Goal: Task Accomplishment & Management: Use online tool/utility

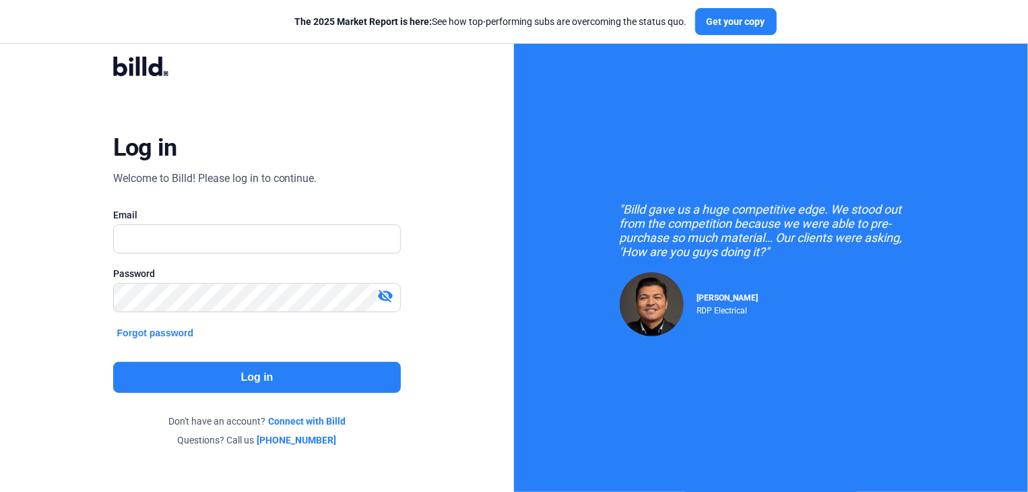
type input "[EMAIL_ADDRESS][DOMAIN_NAME]"
click at [283, 377] on button "Log in" at bounding box center [257, 377] width 288 height 31
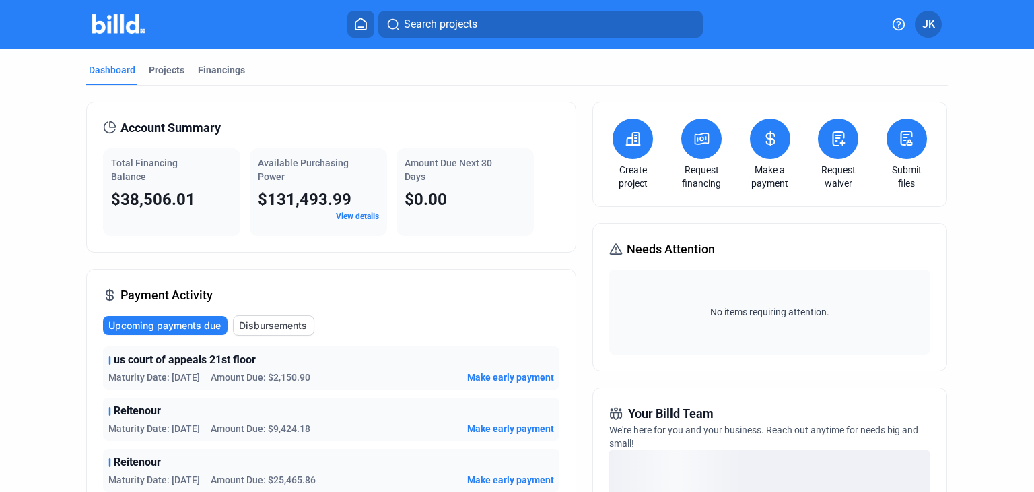
click at [504, 378] on span "Make early payment" at bounding box center [510, 376] width 87 height 13
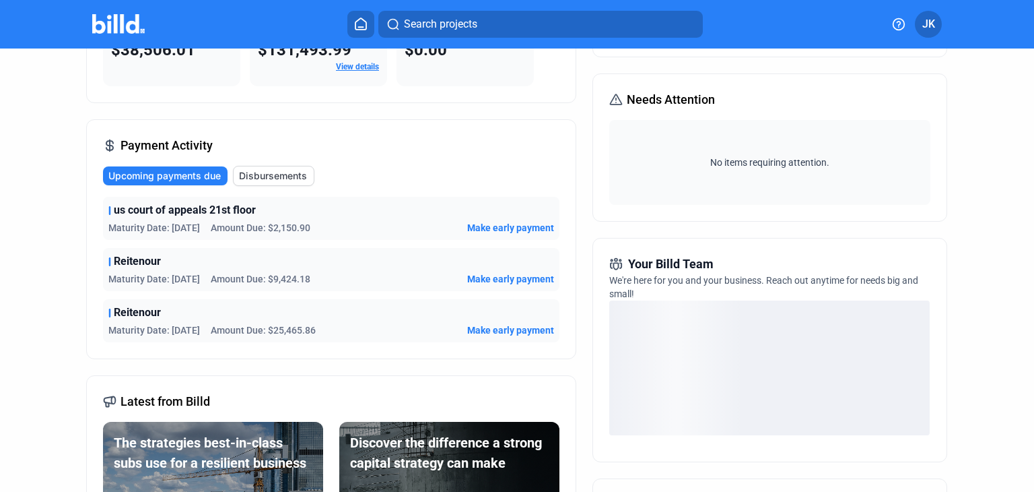
click at [519, 227] on span "Make early payment" at bounding box center [510, 227] width 87 height 13
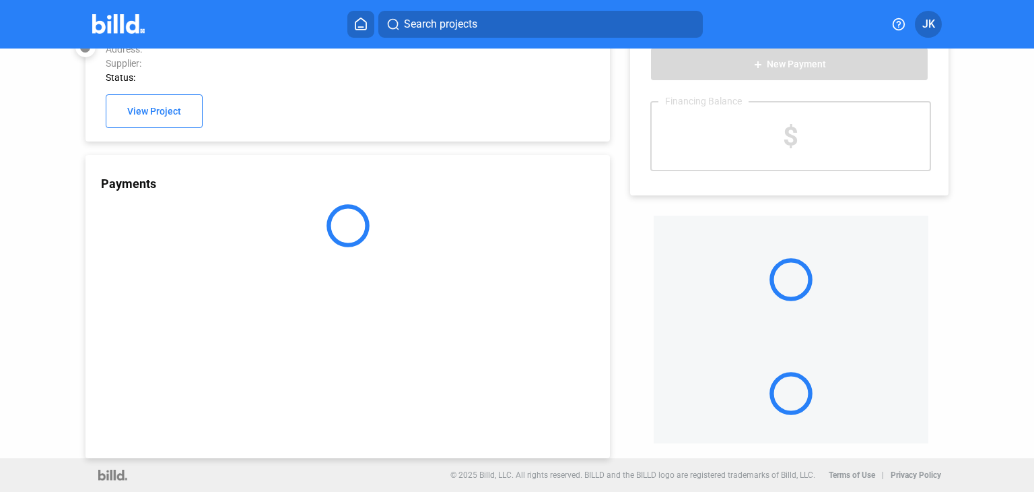
scroll to position [36, 0]
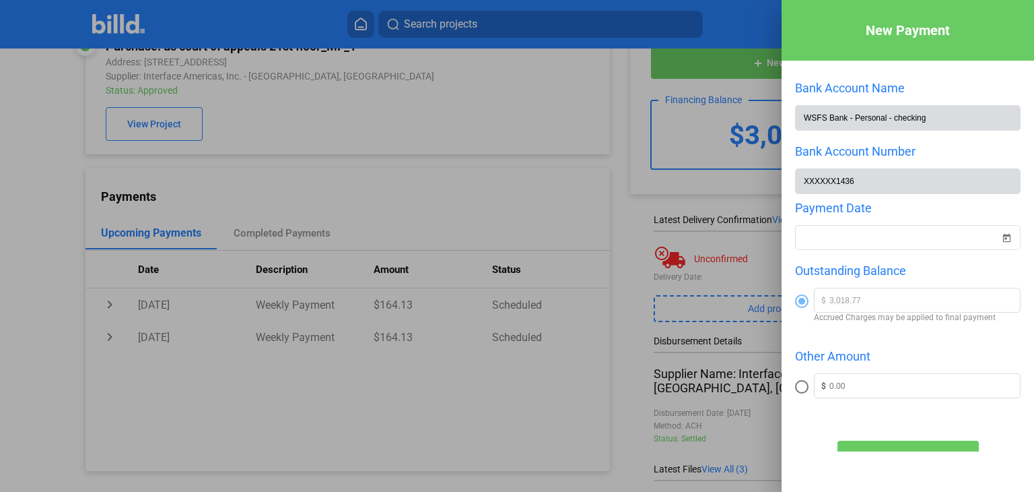
click at [552, 191] on div at bounding box center [517, 246] width 1034 height 492
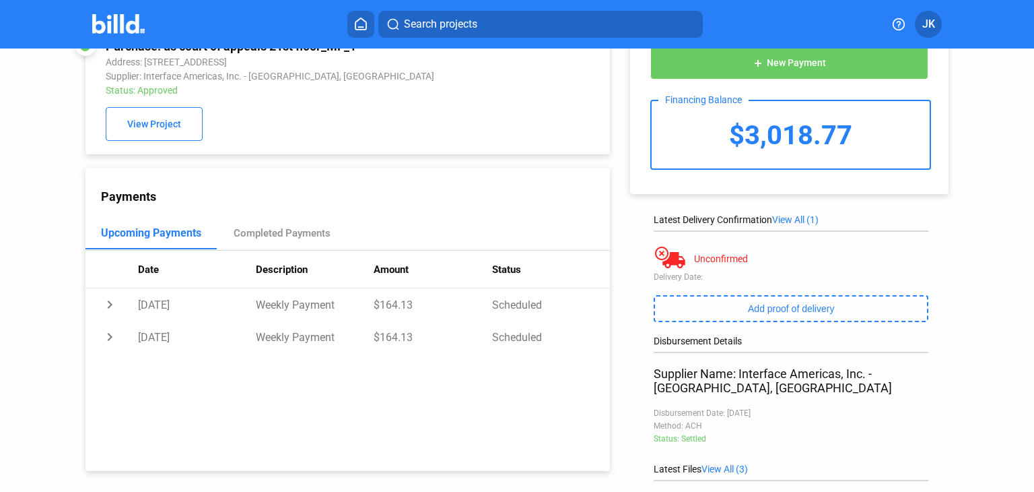
scroll to position [0, 0]
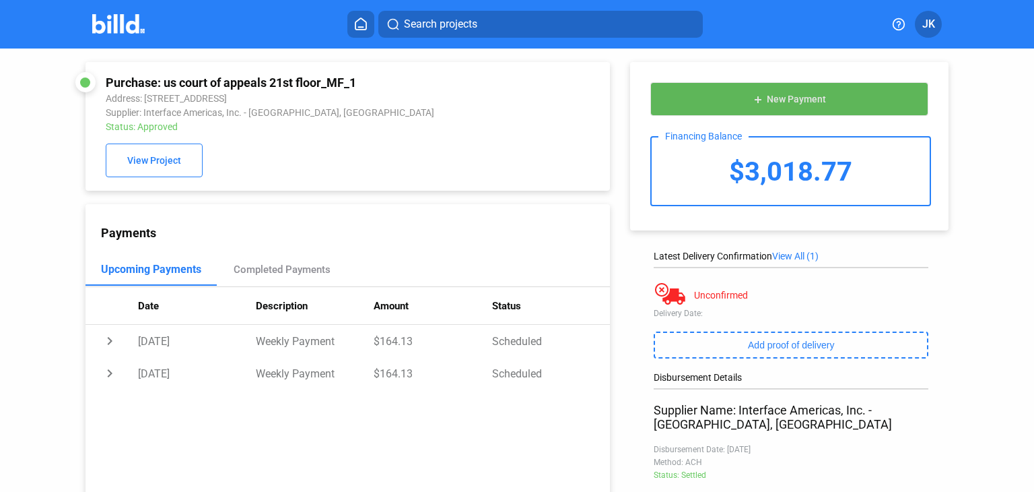
click at [804, 102] on span "New Payment" at bounding box center [796, 99] width 59 height 11
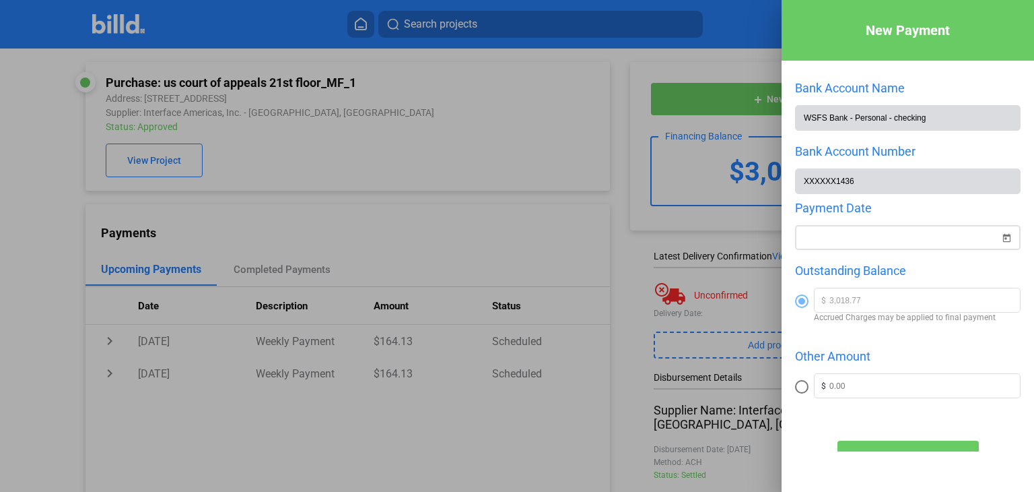
click at [997, 233] on span "Open calendar" at bounding box center [1007, 229] width 32 height 32
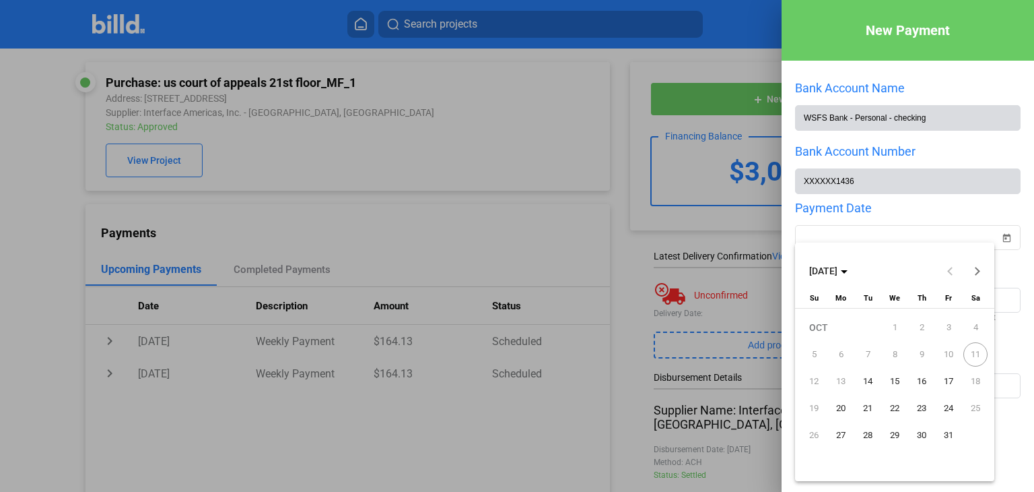
click at [867, 380] on span "14" at bounding box center [868, 381] width 24 height 24
type input "[DATE]"
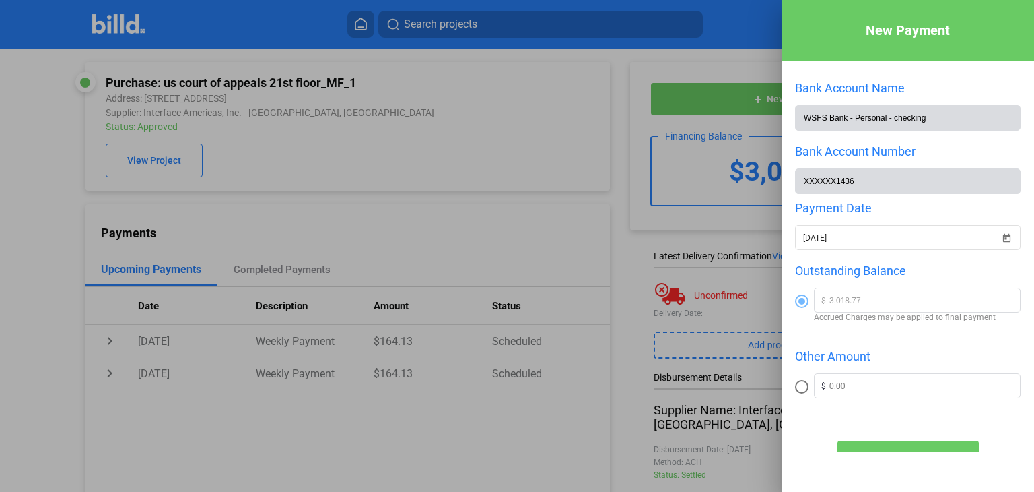
scroll to position [65, 0]
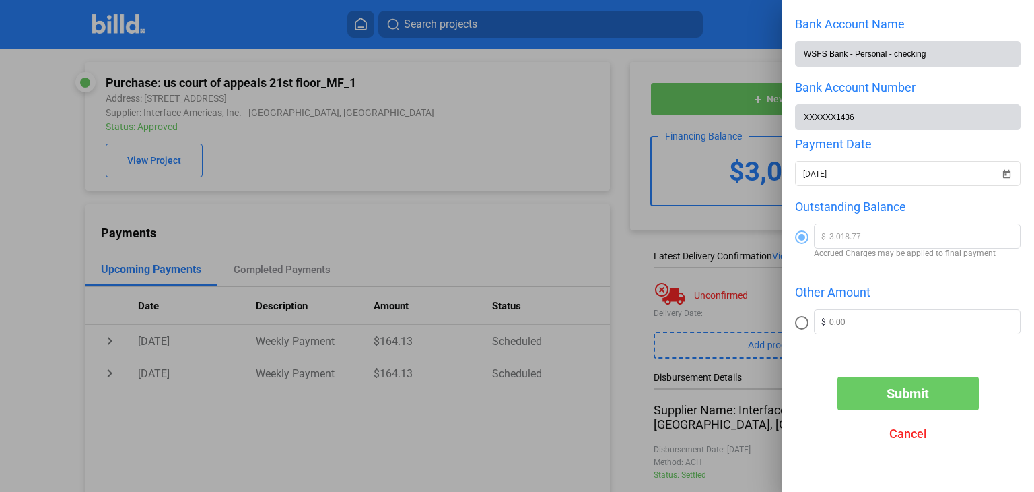
click at [905, 390] on span "Submit" at bounding box center [908, 393] width 42 height 16
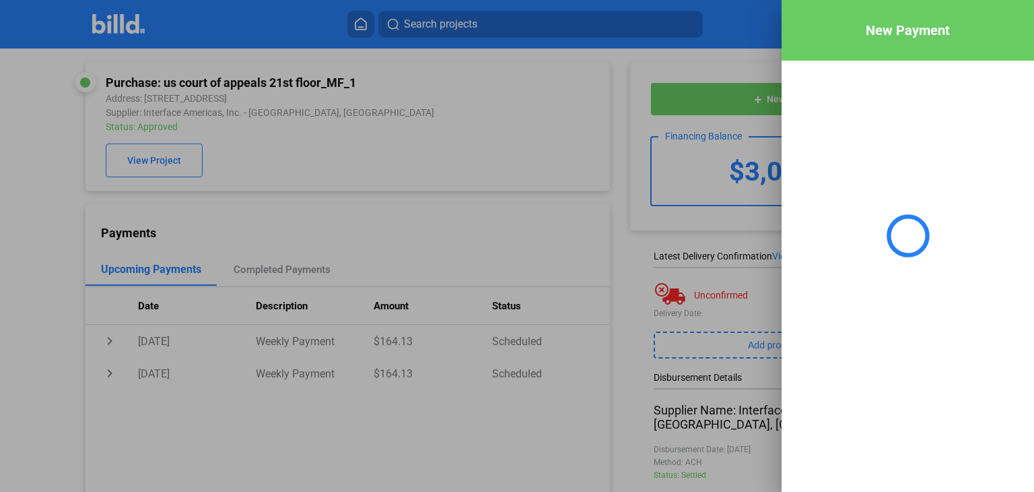
scroll to position [0, 0]
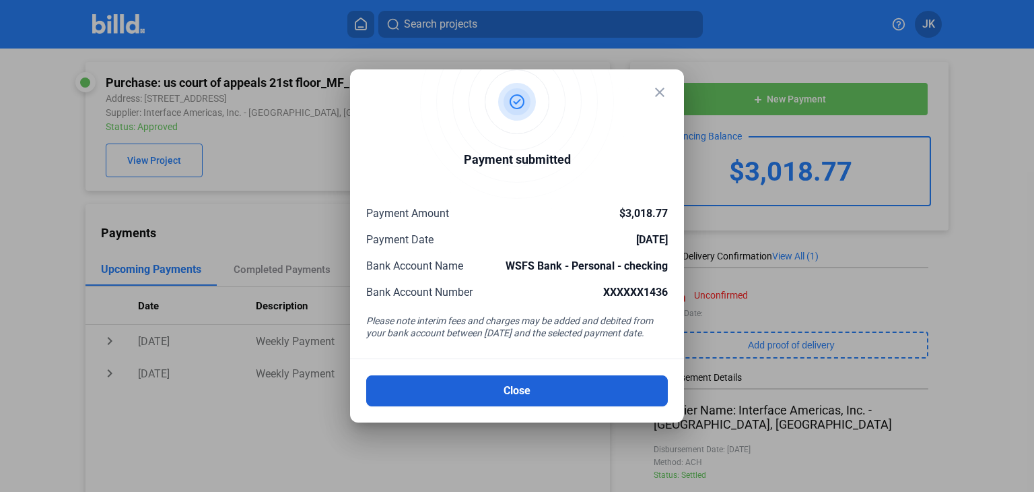
click at [503, 380] on button "Close" at bounding box center [517, 390] width 302 height 31
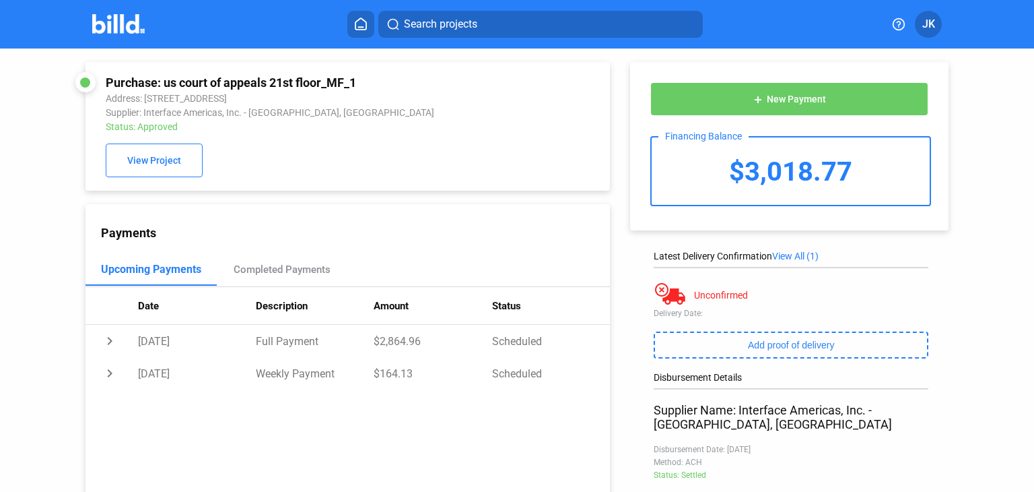
click at [116, 33] on img at bounding box center [118, 24] width 53 height 20
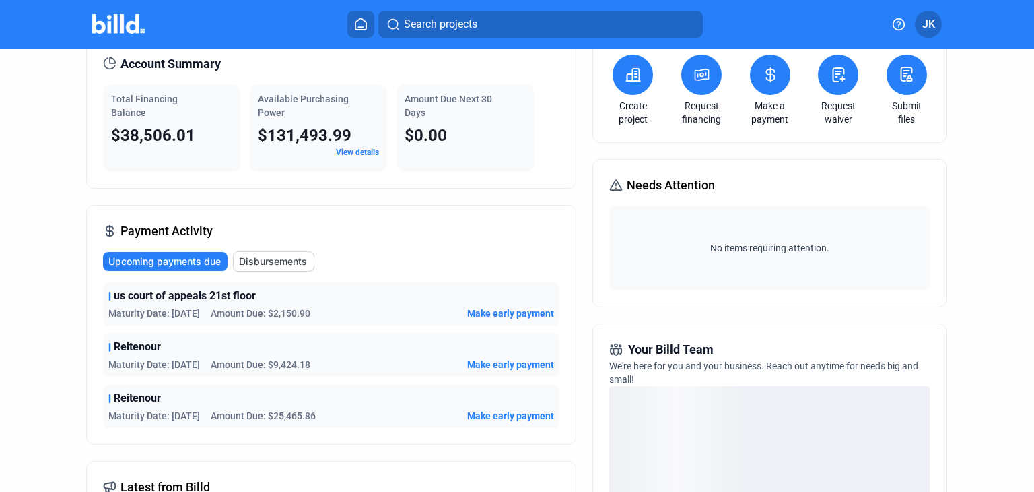
scroll to position [66, 0]
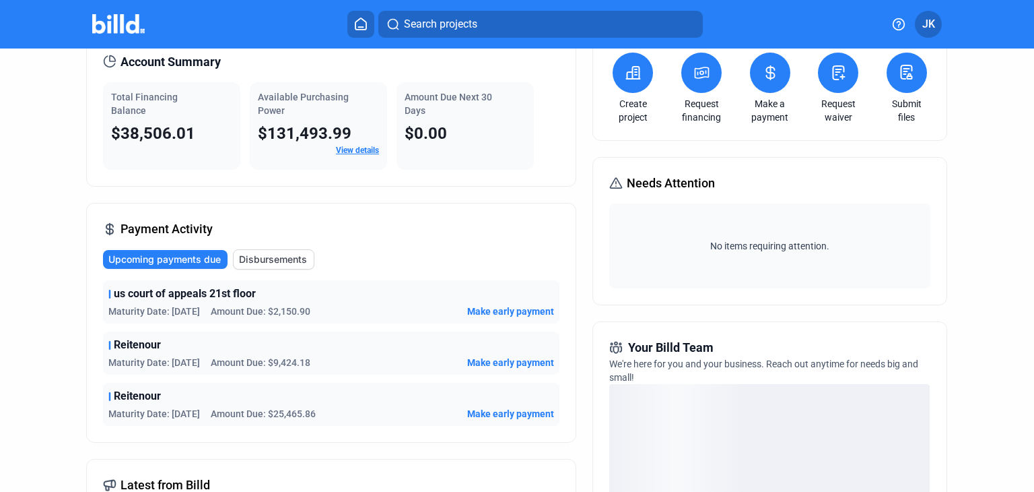
click at [504, 364] on span "Make early payment" at bounding box center [510, 362] width 87 height 13
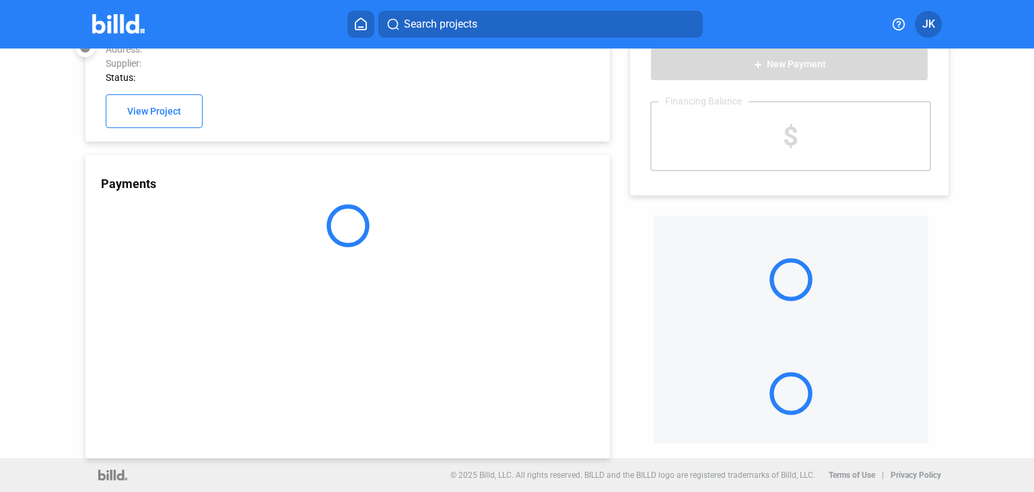
scroll to position [36, 0]
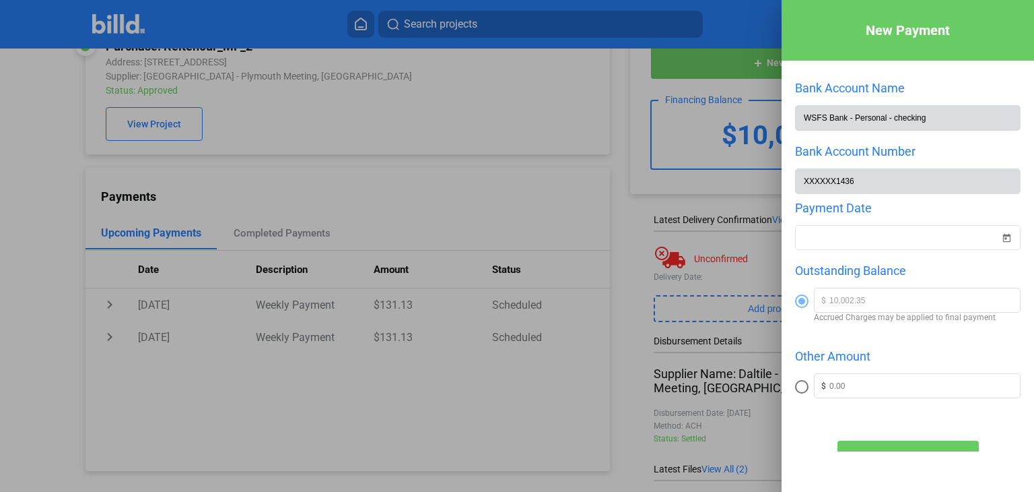
click at [364, 98] on div at bounding box center [517, 246] width 1034 height 492
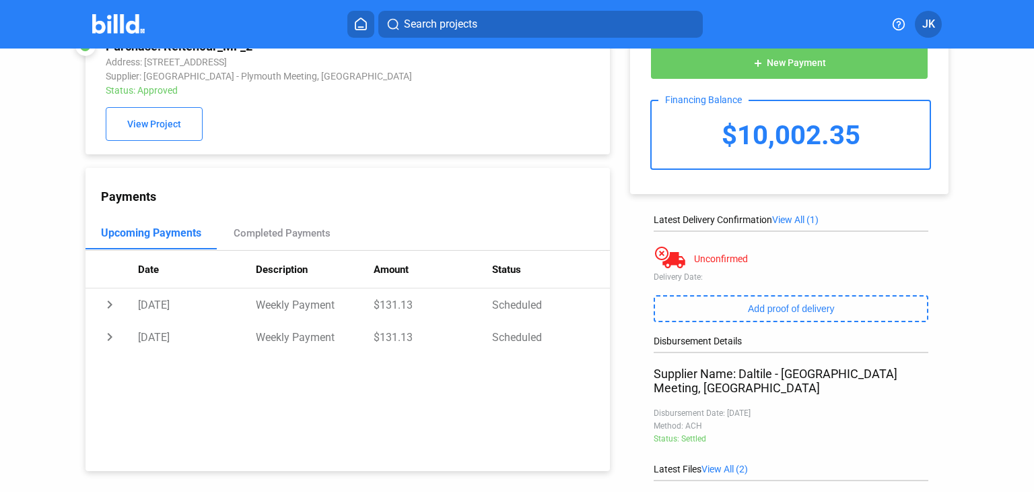
click at [117, 24] on img at bounding box center [118, 24] width 53 height 20
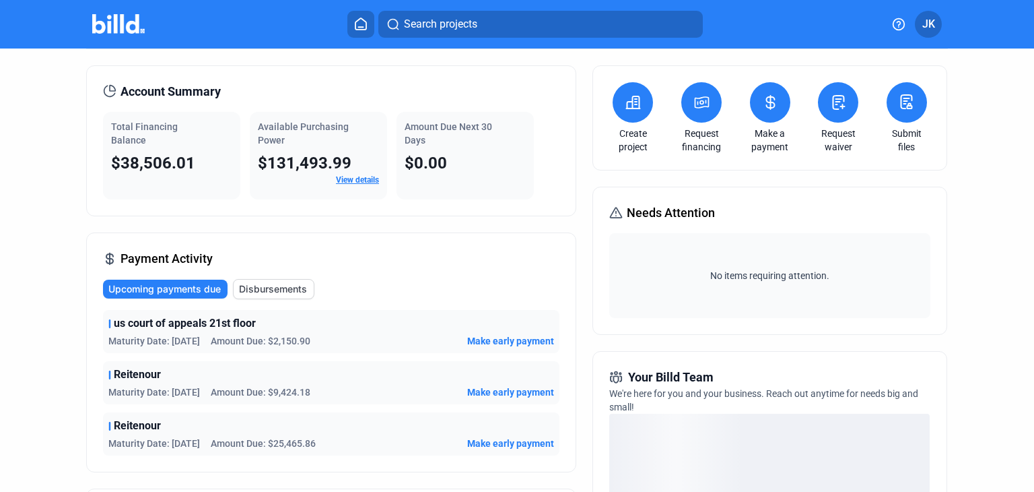
scroll to position [86, 0]
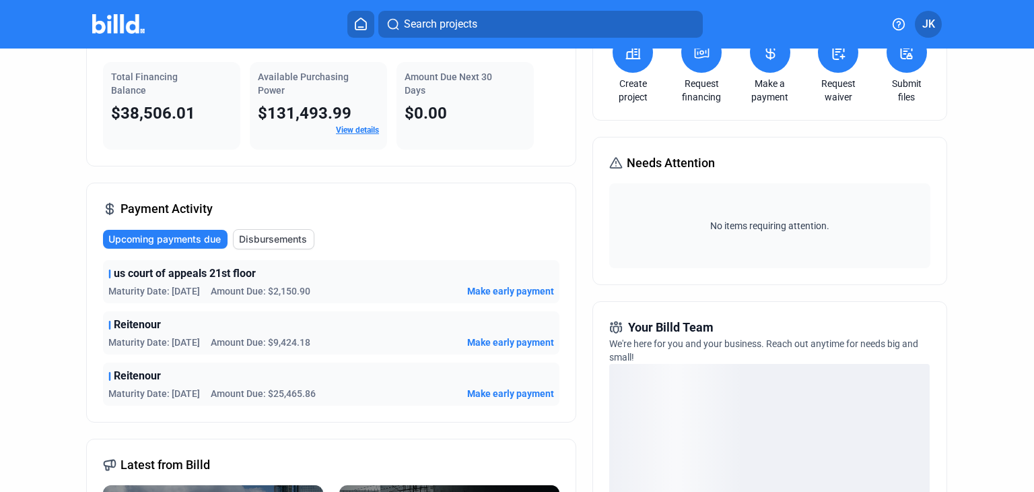
click at [486, 391] on span "Make early payment" at bounding box center [510, 393] width 87 height 13
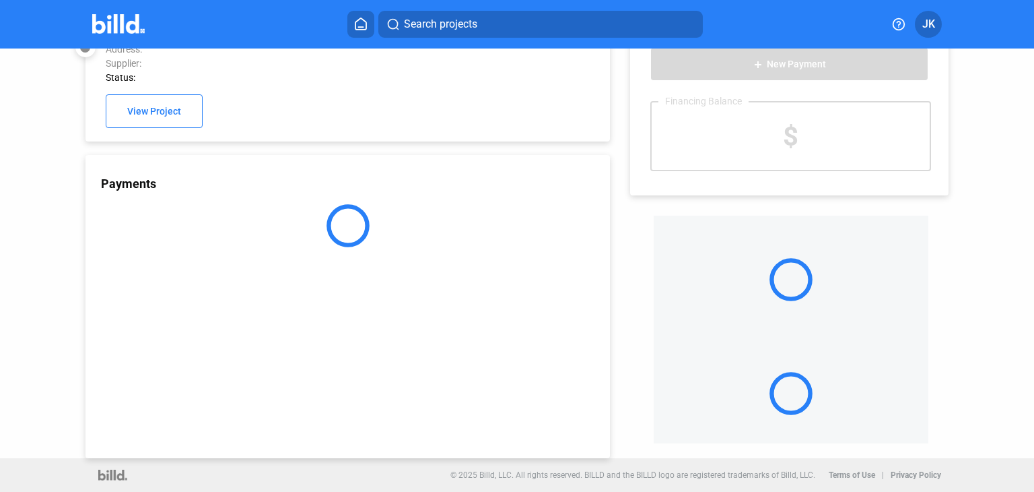
scroll to position [36, 0]
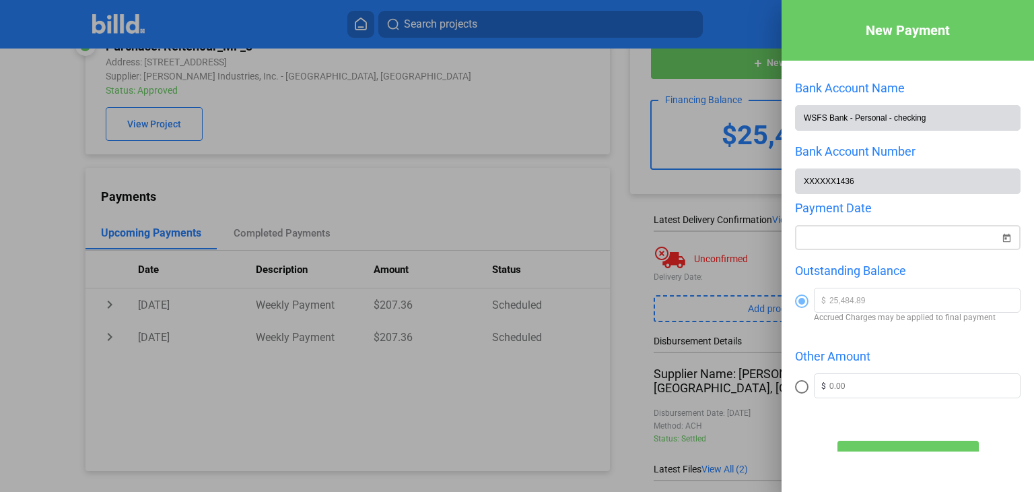
click at [1003, 238] on span "Open calendar" at bounding box center [1007, 229] width 32 height 32
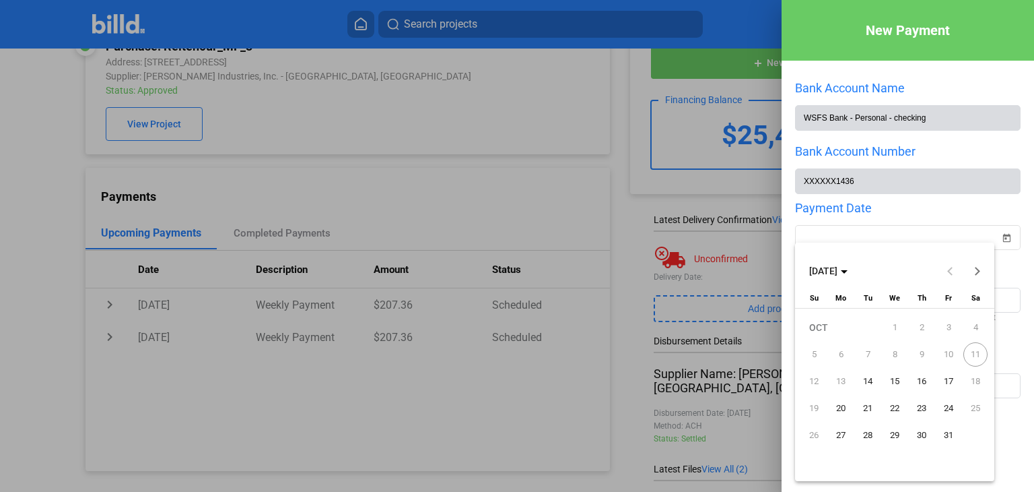
click at [894, 378] on span "15" at bounding box center [895, 381] width 24 height 24
type input "[DATE]"
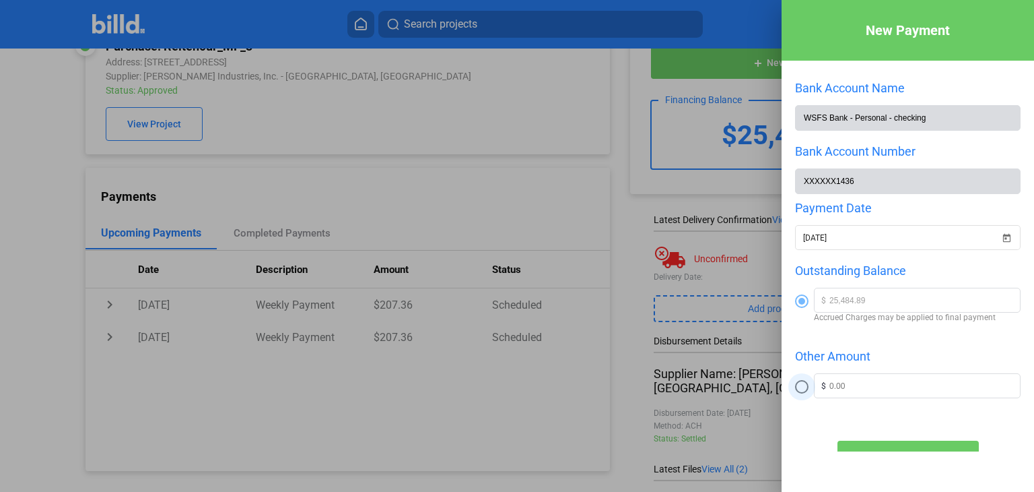
click at [803, 386] on span at bounding box center [801, 386] width 13 height 13
click at [803, 386] on input "radio" at bounding box center [801, 386] width 13 height 13
radio input "true"
click at [843, 389] on input "text" at bounding box center [925, 384] width 191 height 20
type input "5,485"
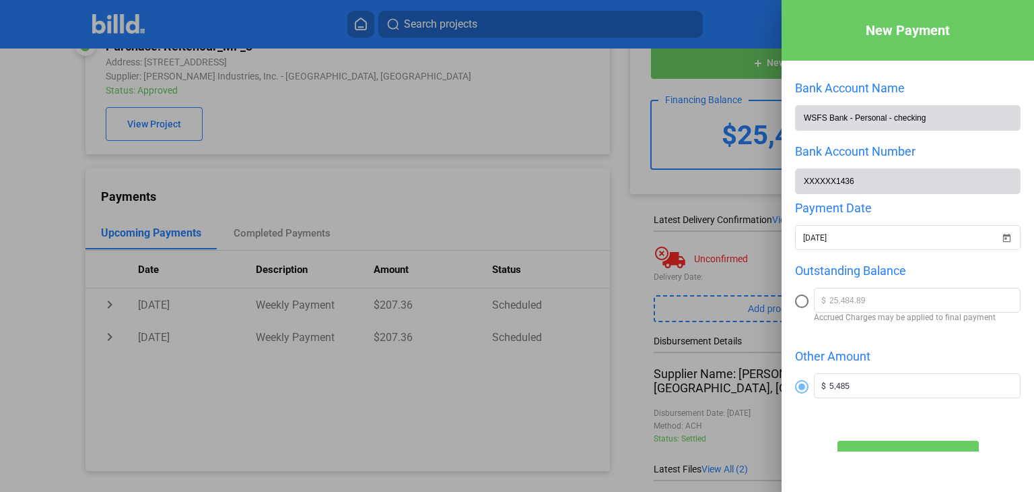
scroll to position [65, 0]
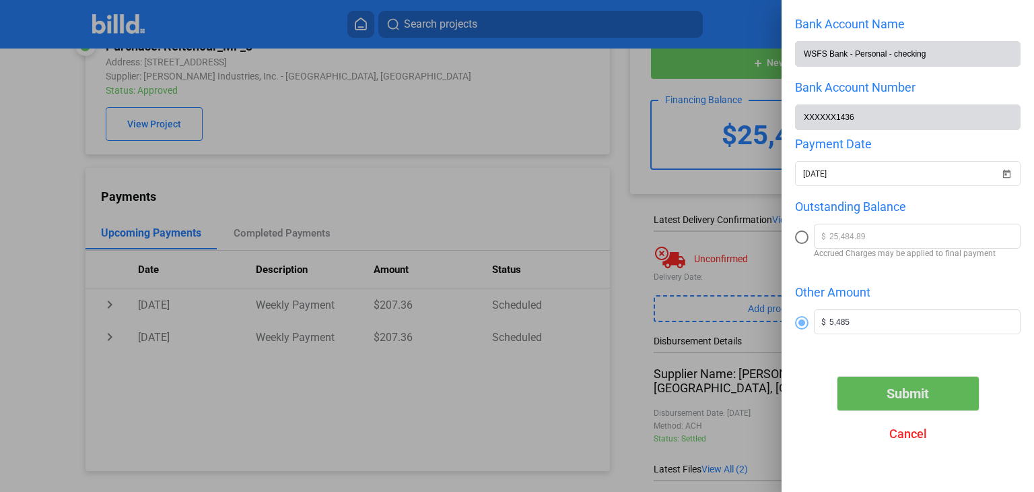
click at [896, 395] on span "Submit" at bounding box center [908, 393] width 42 height 16
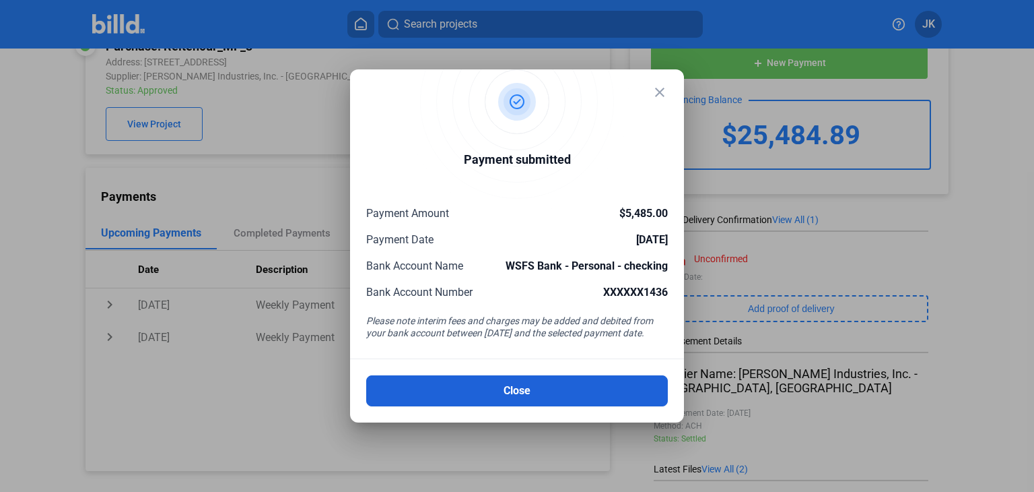
click at [552, 384] on button "Close" at bounding box center [517, 390] width 302 height 31
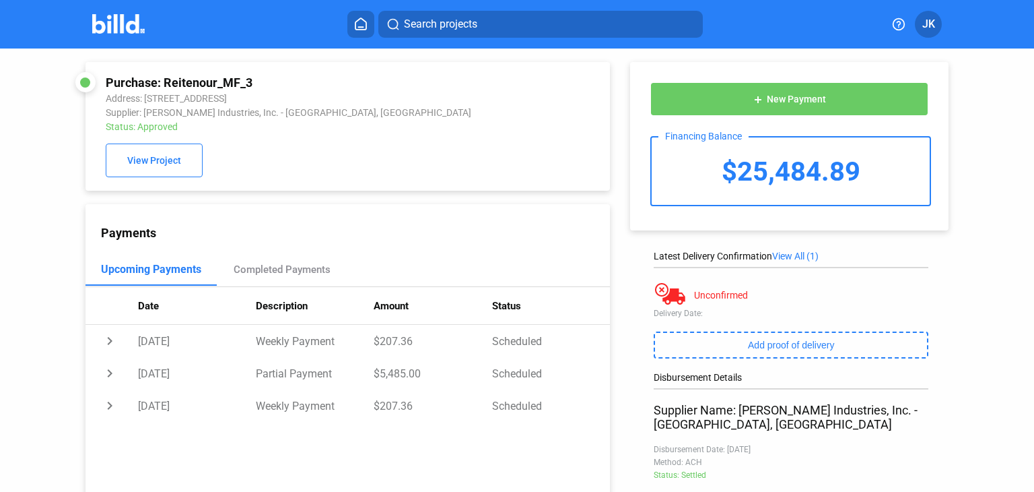
click at [113, 30] on img at bounding box center [118, 24] width 53 height 20
